Goal: Task Accomplishment & Management: Complete application form

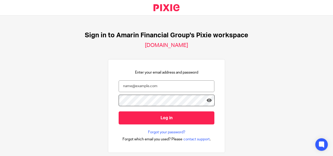
type input "b"
click at [121, 86] on input "Bookkeepinginterns@amarinfinancial.com" at bounding box center [167, 86] width 96 height 12
type input "[EMAIL_ADDRESS][DOMAIN_NAME]"
click at [207, 100] on icon at bounding box center [209, 100] width 5 height 5
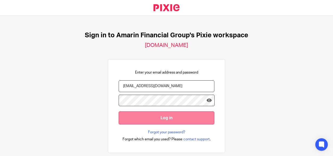
click at [176, 118] on input "Log in" at bounding box center [167, 117] width 96 height 13
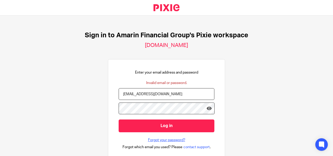
click at [149, 141] on link "Forgot your password?" at bounding box center [166, 139] width 37 height 5
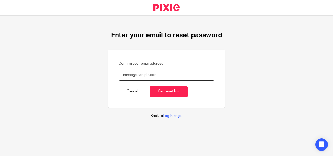
click at [124, 74] on input "Confirm your email address" at bounding box center [167, 75] width 96 height 12
type input "[EMAIL_ADDRESS][DOMAIN_NAME]"
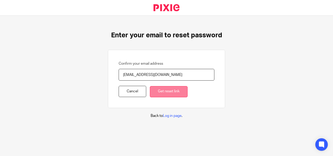
click at [160, 91] on input "Get reset link" at bounding box center [169, 91] width 38 height 11
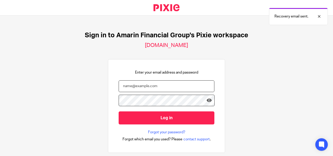
click at [131, 87] on input "email" at bounding box center [167, 86] width 96 height 12
click at [147, 86] on input "bookkeepinginters@amarinfinancial.com" at bounding box center [167, 86] width 96 height 12
type input "[EMAIL_ADDRESS][DOMAIN_NAME]"
click at [207, 100] on icon at bounding box center [209, 100] width 5 height 5
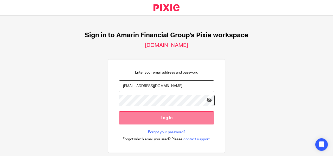
click at [165, 117] on input "Log in" at bounding box center [167, 117] width 96 height 13
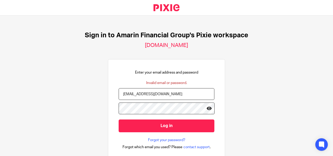
click at [207, 107] on icon at bounding box center [209, 107] width 5 height 5
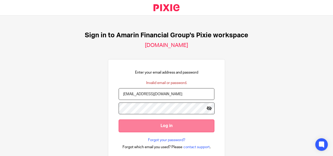
click at [172, 127] on input "Log in" at bounding box center [167, 125] width 96 height 13
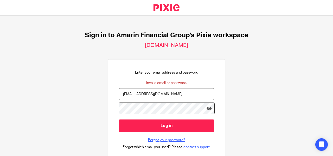
click at [162, 140] on link "Forgot your password?" at bounding box center [166, 139] width 37 height 5
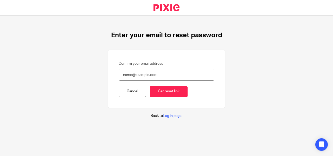
click at [147, 73] on input "Confirm your email address" at bounding box center [167, 75] width 96 height 12
type input "bookkeepinginterns@amarinfinancial.com"
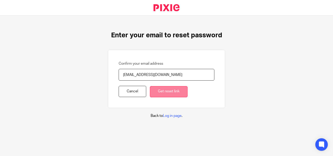
click at [163, 93] on input "Get reset link" at bounding box center [169, 91] width 38 height 11
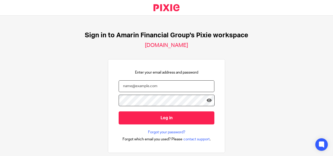
click at [163, 85] on input "email" at bounding box center [167, 86] width 96 height 12
click at [141, 89] on input "email" at bounding box center [167, 86] width 96 height 12
